Goal: Information Seeking & Learning: Learn about a topic

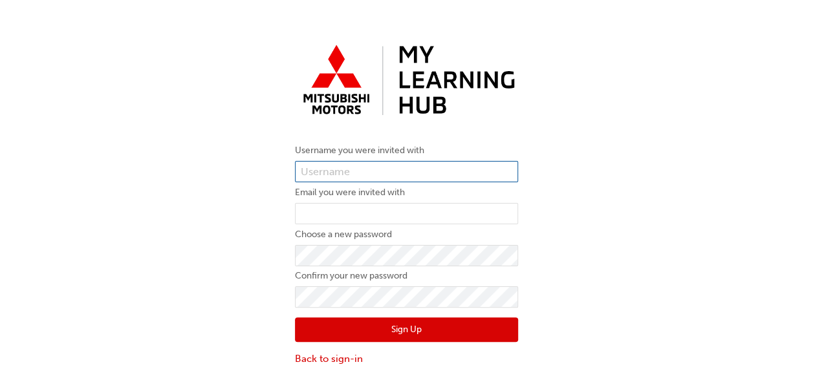
click at [475, 169] on input "text" at bounding box center [406, 172] width 223 height 22
type input "vvatta"
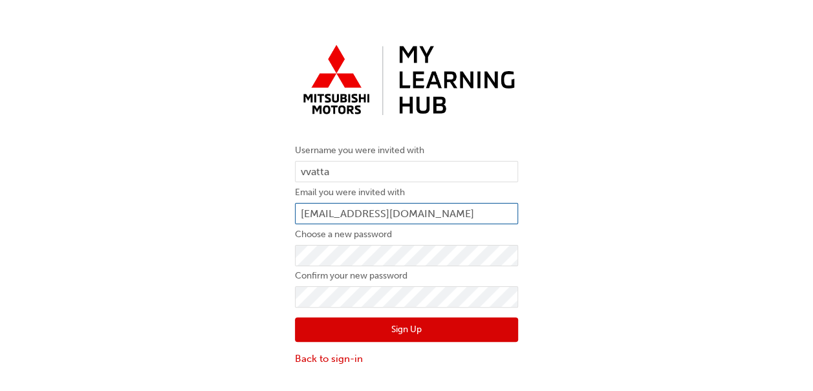
type input "[EMAIL_ADDRESS][DOMAIN_NAME]"
click at [410, 323] on button "Sign Up" at bounding box center [406, 330] width 223 height 25
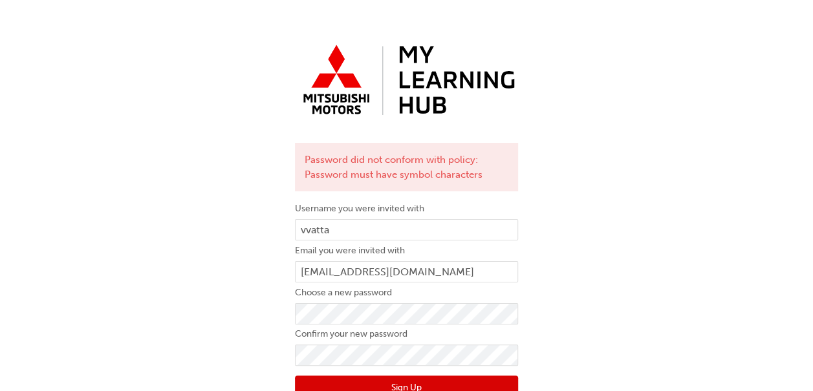
click at [573, 173] on div "Password did not conform with policy: Password must have symbol characters User…" at bounding box center [406, 231] width 813 height 405
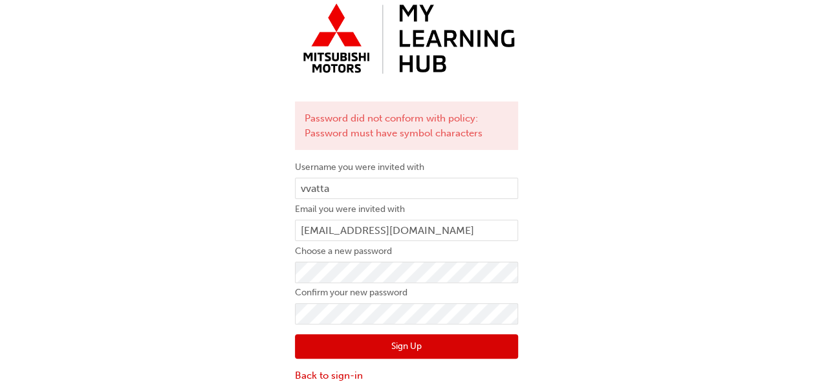
click at [426, 346] on button "Sign Up" at bounding box center [406, 347] width 223 height 25
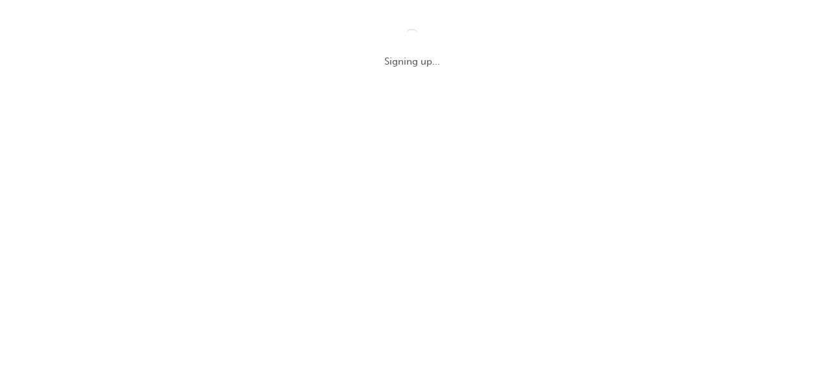
scroll to position [0, 0]
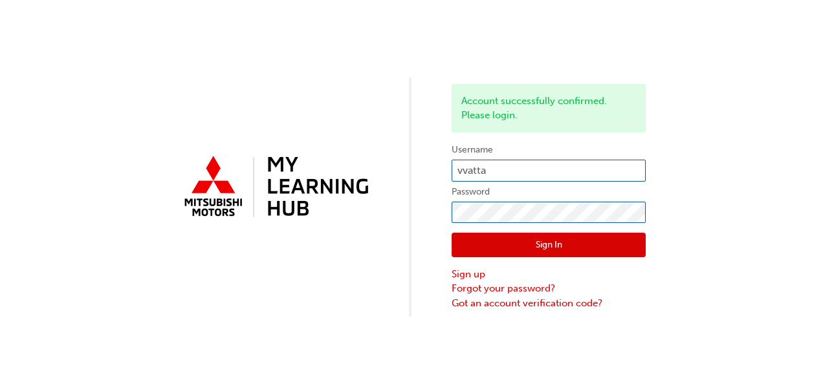
click button "Sign In" at bounding box center [549, 245] width 194 height 25
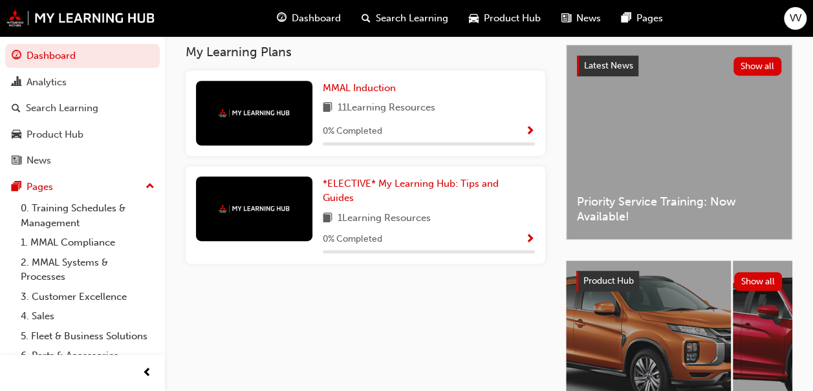
scroll to position [267, 0]
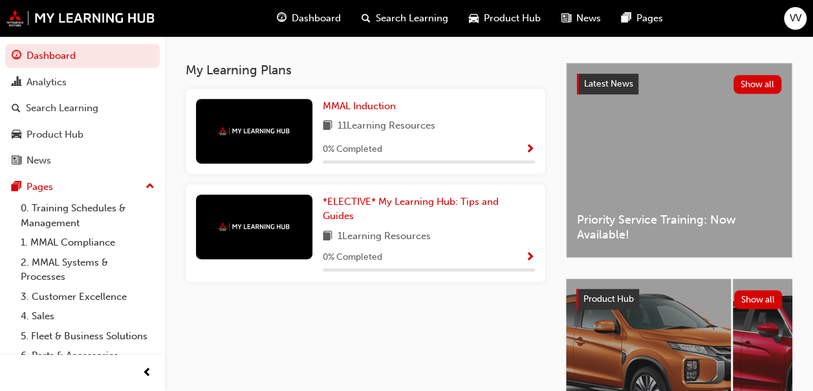
click at [532, 152] on span "Show Progress" at bounding box center [530, 150] width 10 height 12
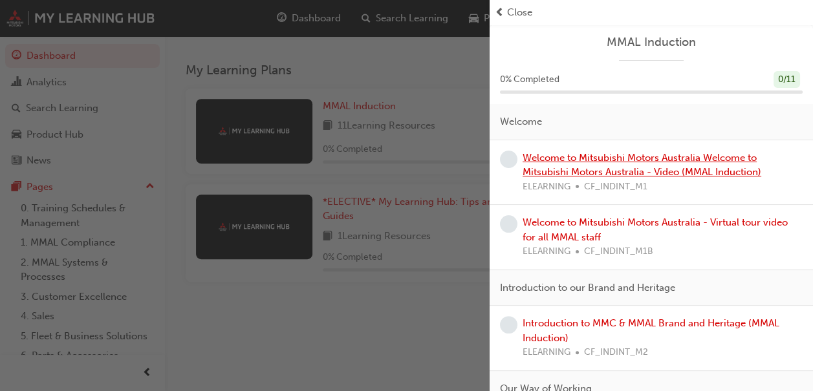
click at [562, 169] on link "Welcome to Mitsubishi Motors Australia Welcome to Mitsubishi Motors Australia -…" at bounding box center [642, 165] width 239 height 27
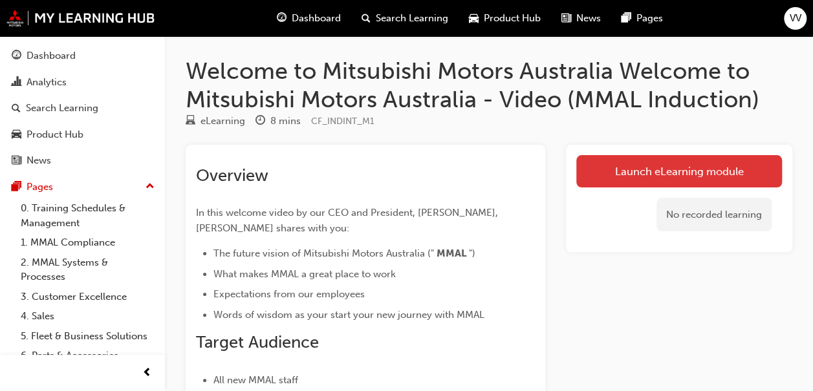
click at [631, 166] on link "Launch eLearning module" at bounding box center [680, 171] width 206 height 32
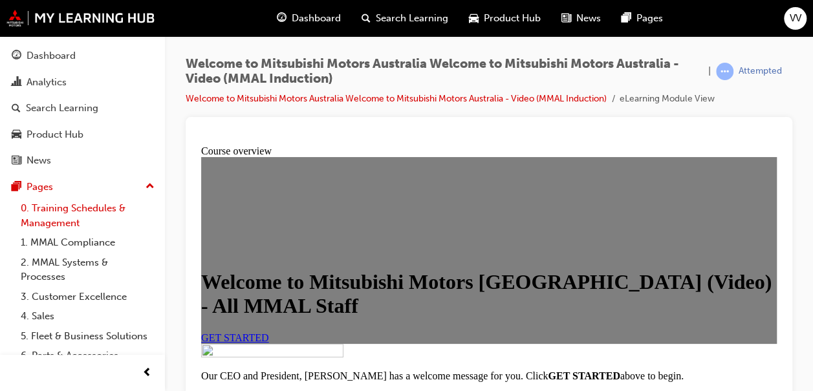
click at [85, 210] on link "0. Training Schedules & Management" at bounding box center [88, 216] width 144 height 34
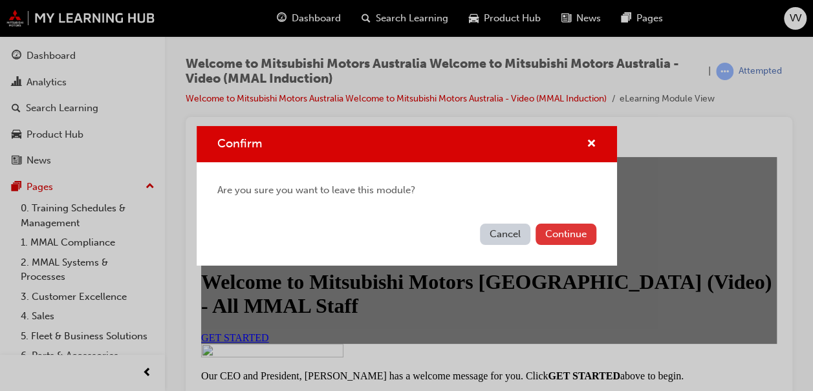
click at [566, 232] on button "Continue" at bounding box center [566, 234] width 61 height 21
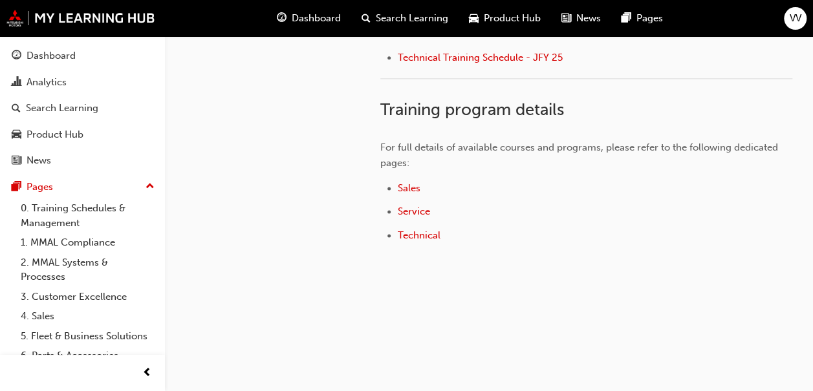
scroll to position [756, 0]
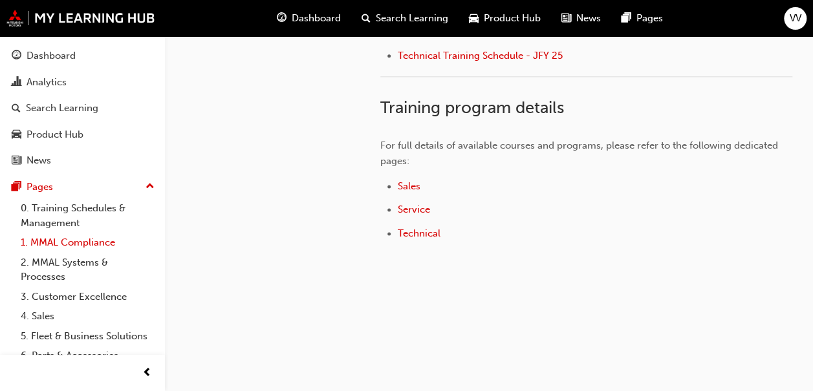
click at [95, 239] on link "1. MMAL Compliance" at bounding box center [88, 243] width 144 height 20
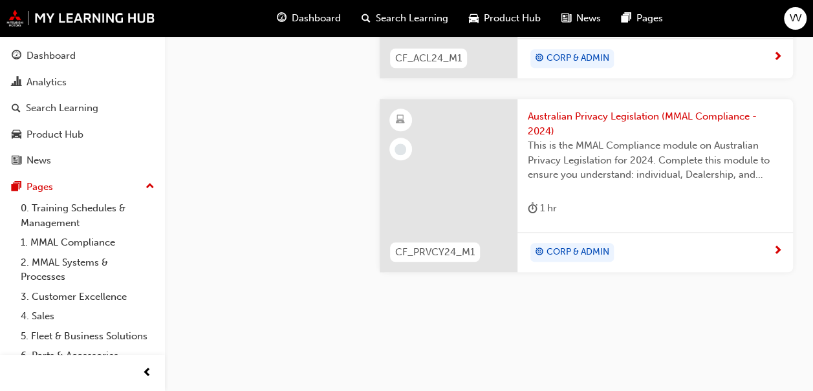
scroll to position [652, 0]
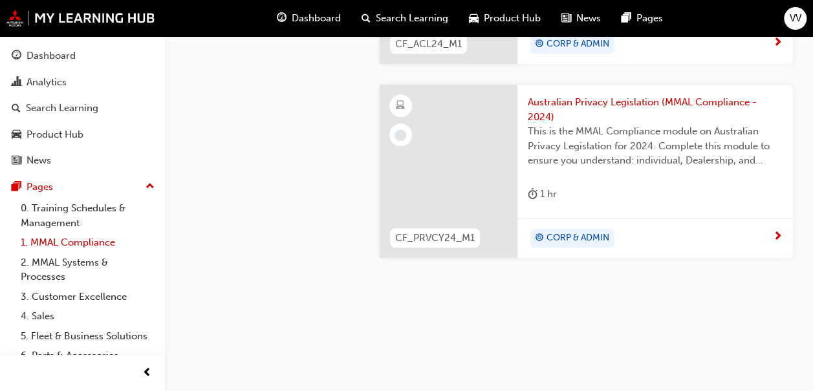
click at [63, 247] on link "1. MMAL Compliance" at bounding box center [88, 243] width 144 height 20
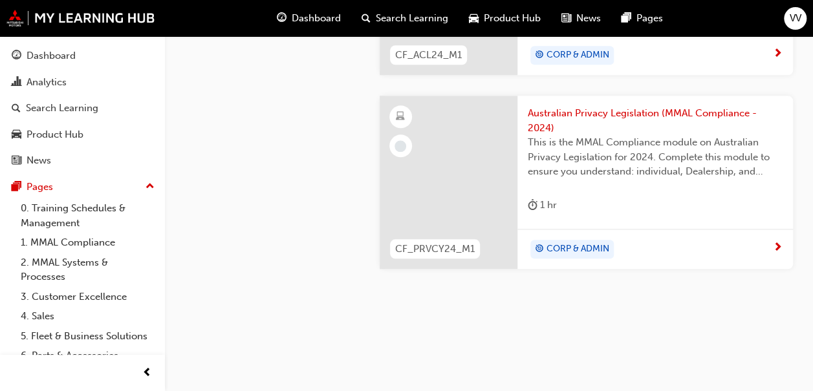
scroll to position [652, 0]
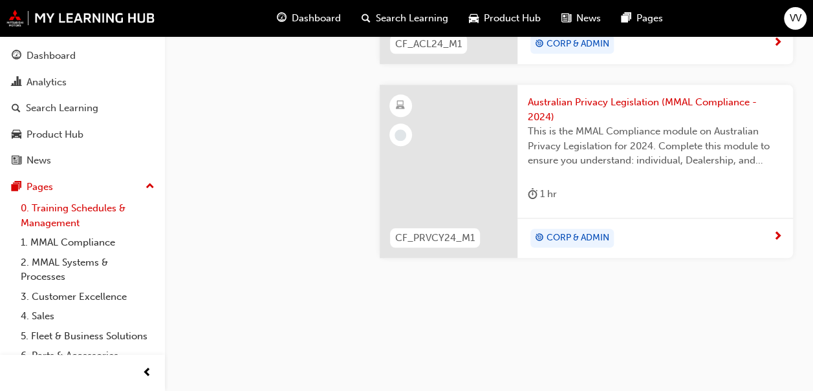
click at [67, 214] on link "0. Training Schedules & Management" at bounding box center [88, 216] width 144 height 34
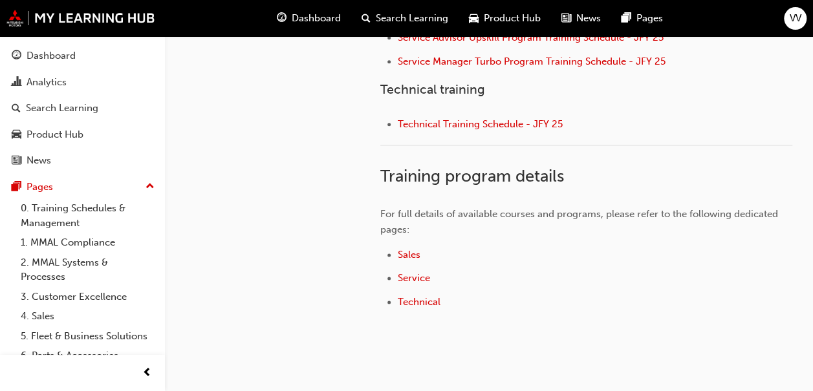
scroll to position [756, 0]
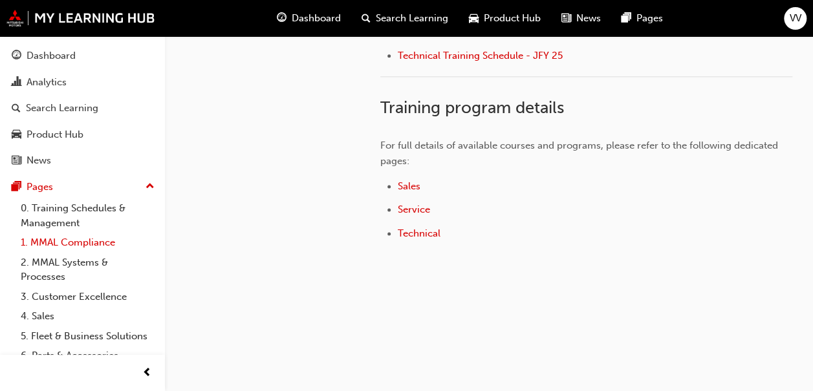
click at [49, 248] on link "1. MMAL Compliance" at bounding box center [88, 243] width 144 height 20
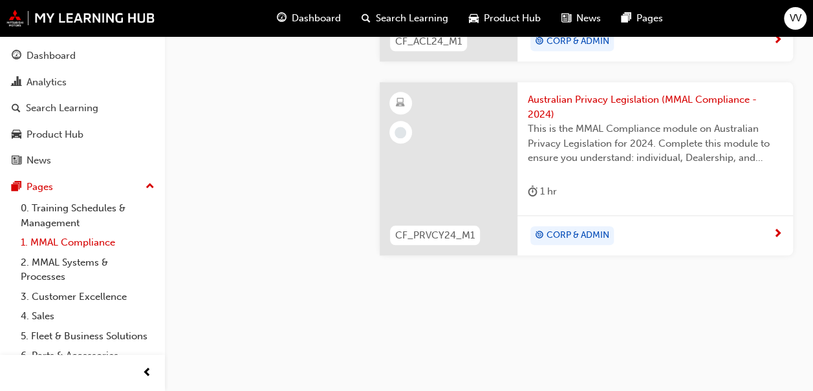
scroll to position [652, 0]
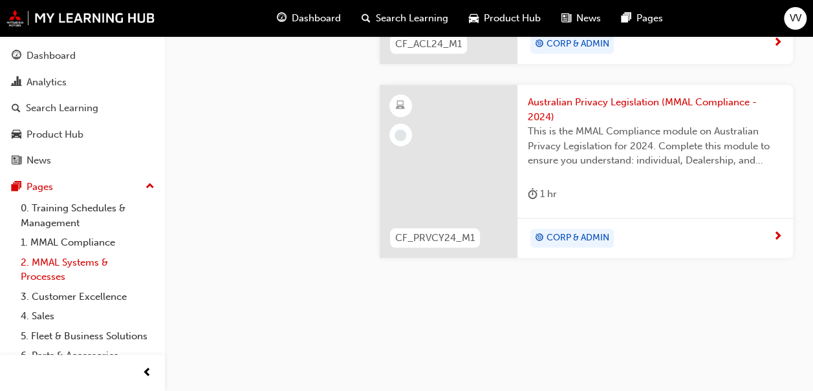
click at [63, 265] on link "2. MMAL Systems & Processes" at bounding box center [88, 270] width 144 height 34
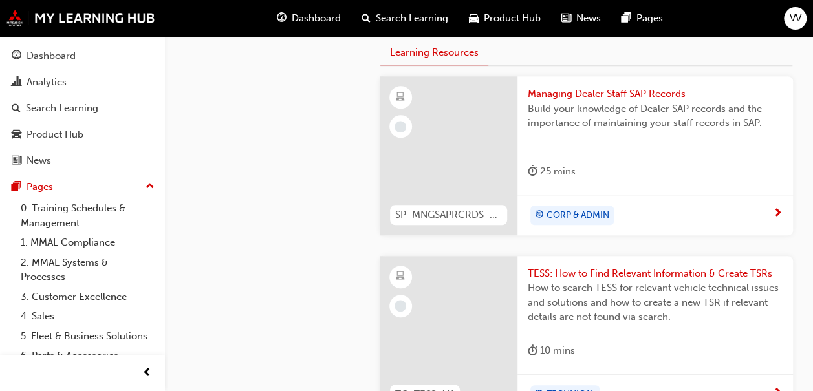
scroll to position [507, 0]
click at [668, 221] on div "CORP & ADMIN" at bounding box center [650, 216] width 245 height 19
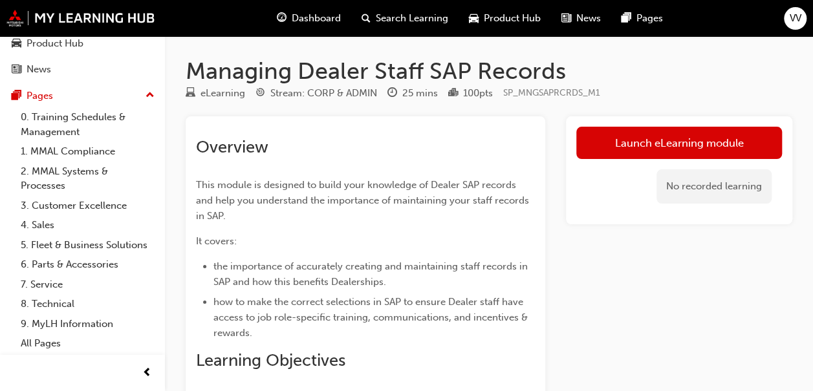
click at [476, 93] on div "100 pts" at bounding box center [478, 93] width 30 height 15
drag, startPoint x: 476, startPoint y: 93, endPoint x: 459, endPoint y: 109, distance: 23.4
click at [82, 142] on link "1. MMAL Compliance" at bounding box center [88, 152] width 144 height 20
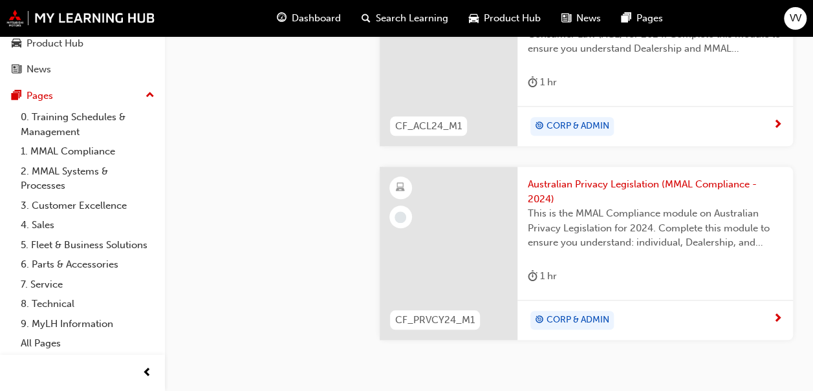
scroll to position [652, 0]
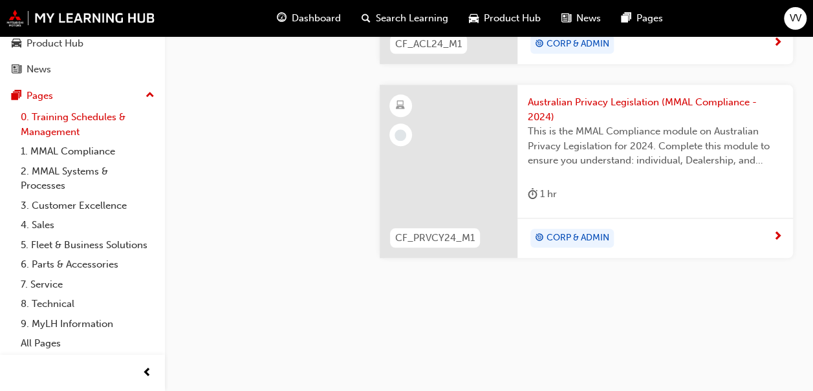
click at [60, 119] on link "0. Training Schedules & Management" at bounding box center [88, 124] width 144 height 34
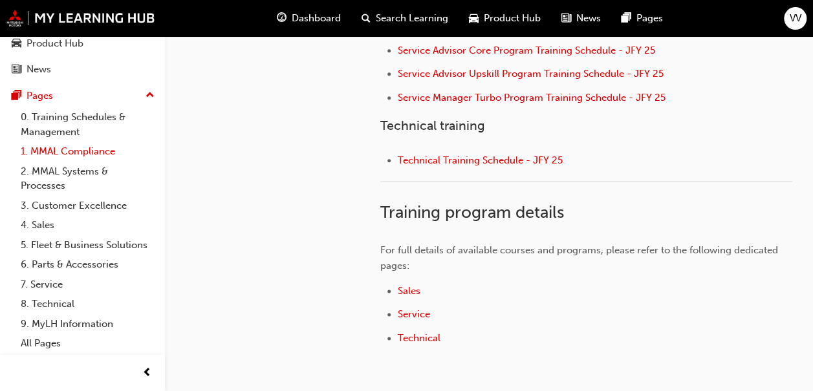
click at [63, 147] on link "1. MMAL Compliance" at bounding box center [88, 152] width 144 height 20
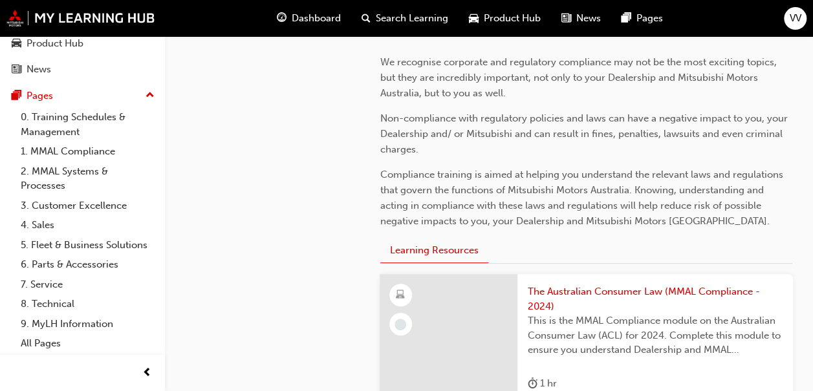
scroll to position [267, 0]
click at [36, 107] on link "0. Training Schedules & Management" at bounding box center [88, 124] width 144 height 34
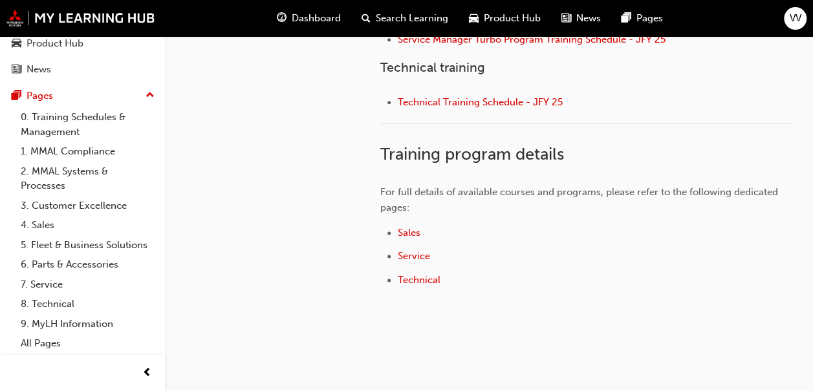
scroll to position [756, 0]
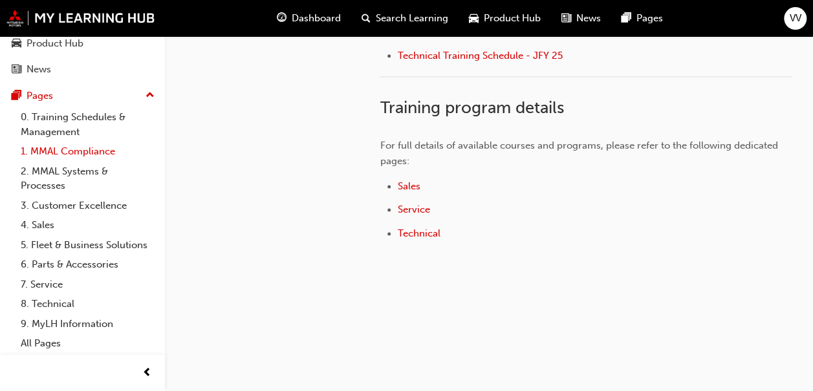
click at [76, 142] on link "1. MMAL Compliance" at bounding box center [88, 152] width 144 height 20
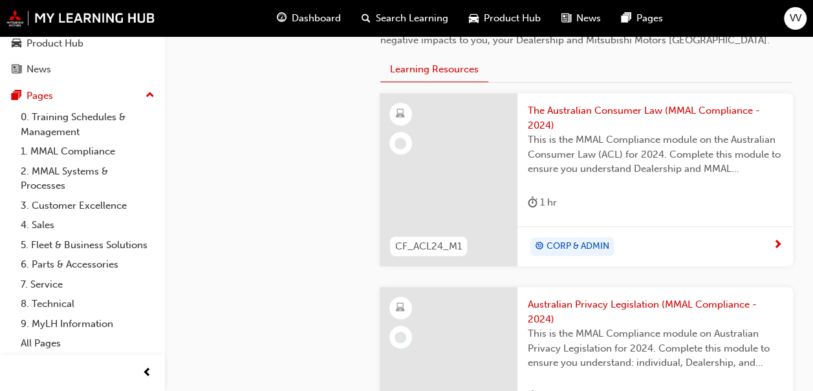
scroll to position [448, 0]
click at [683, 238] on div "CORP & ADMIN" at bounding box center [650, 247] width 245 height 19
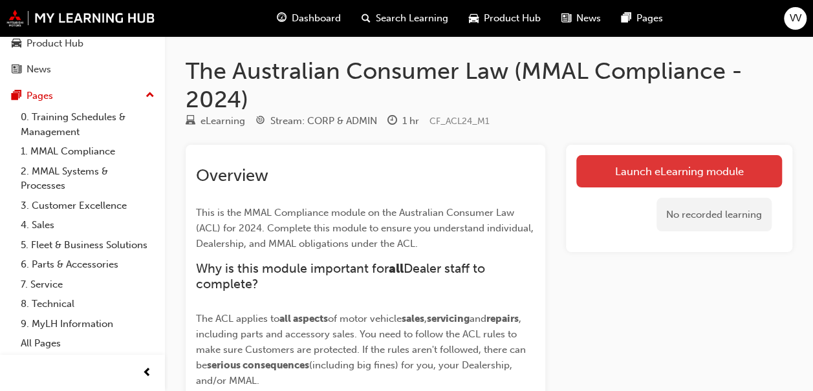
click at [619, 169] on link "Launch eLearning module" at bounding box center [680, 171] width 206 height 32
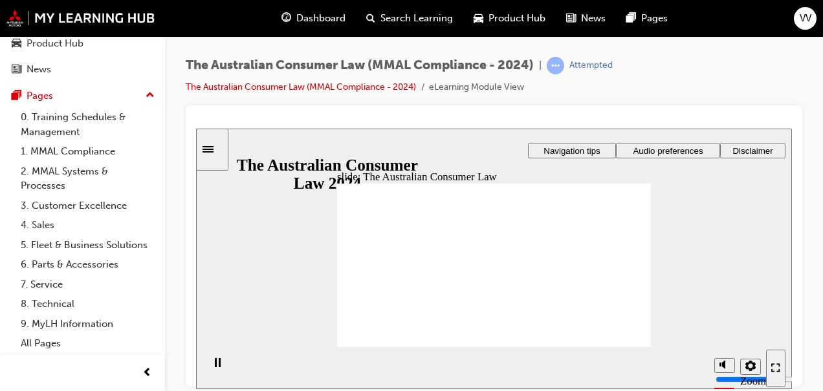
click at [777, 370] on icon "Enter full-screen (Ctrl+Alt+F)" at bounding box center [775, 367] width 9 height 9
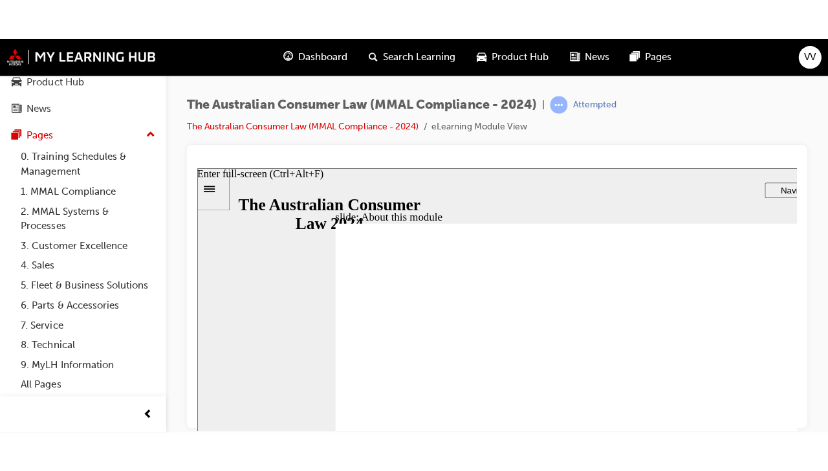
scroll to position [25, 0]
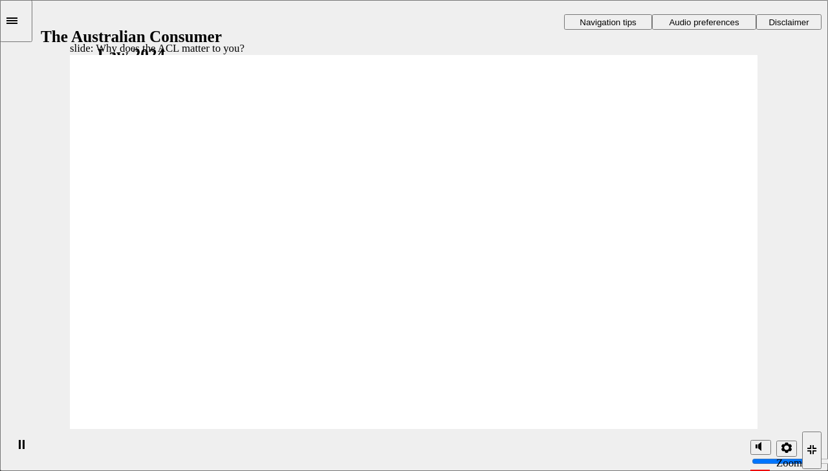
radio input "true"
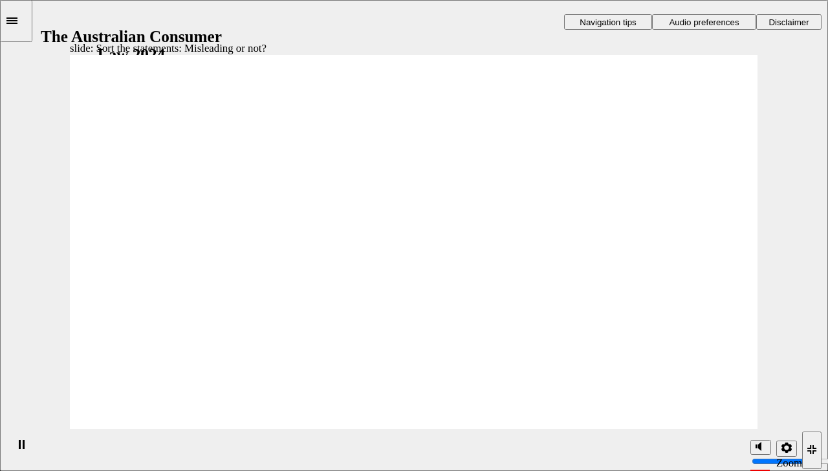
drag, startPoint x: 482, startPoint y: 183, endPoint x: 309, endPoint y: 302, distance: 210.4
drag, startPoint x: 393, startPoint y: 201, endPoint x: 517, endPoint y: 326, distance: 176.6
drag, startPoint x: 416, startPoint y: 216, endPoint x: 269, endPoint y: 336, distance: 189.5
drag, startPoint x: 385, startPoint y: 212, endPoint x: 510, endPoint y: 328, distance: 170.3
drag, startPoint x: 429, startPoint y: 207, endPoint x: 291, endPoint y: 320, distance: 178.0
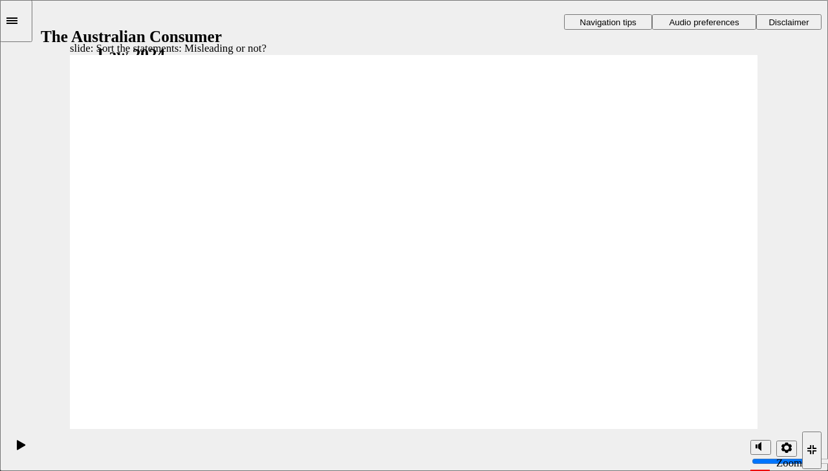
drag, startPoint x: 383, startPoint y: 206, endPoint x: 499, endPoint y: 336, distance: 174.2
drag, startPoint x: 520, startPoint y: 313, endPoint x: 294, endPoint y: 311, distance: 226.5
